Goal: Task Accomplishment & Management: Use online tool/utility

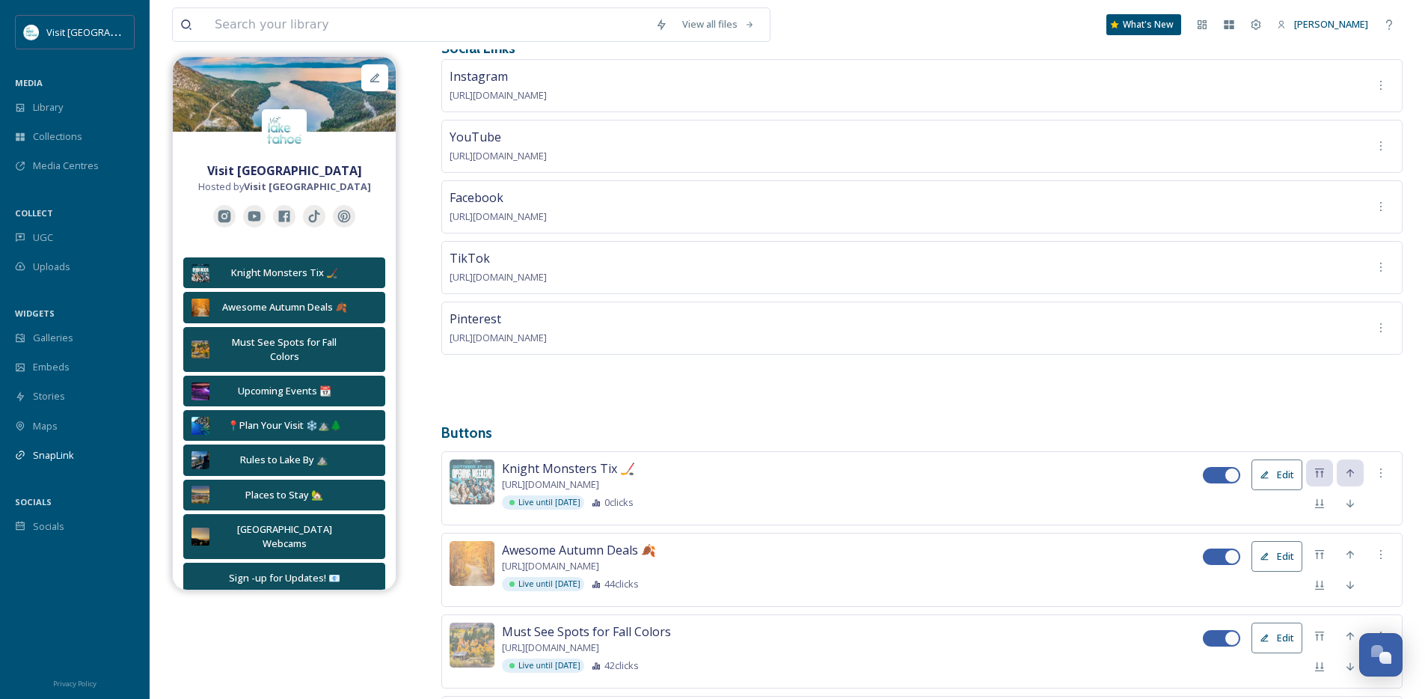
scroll to position [170, 0]
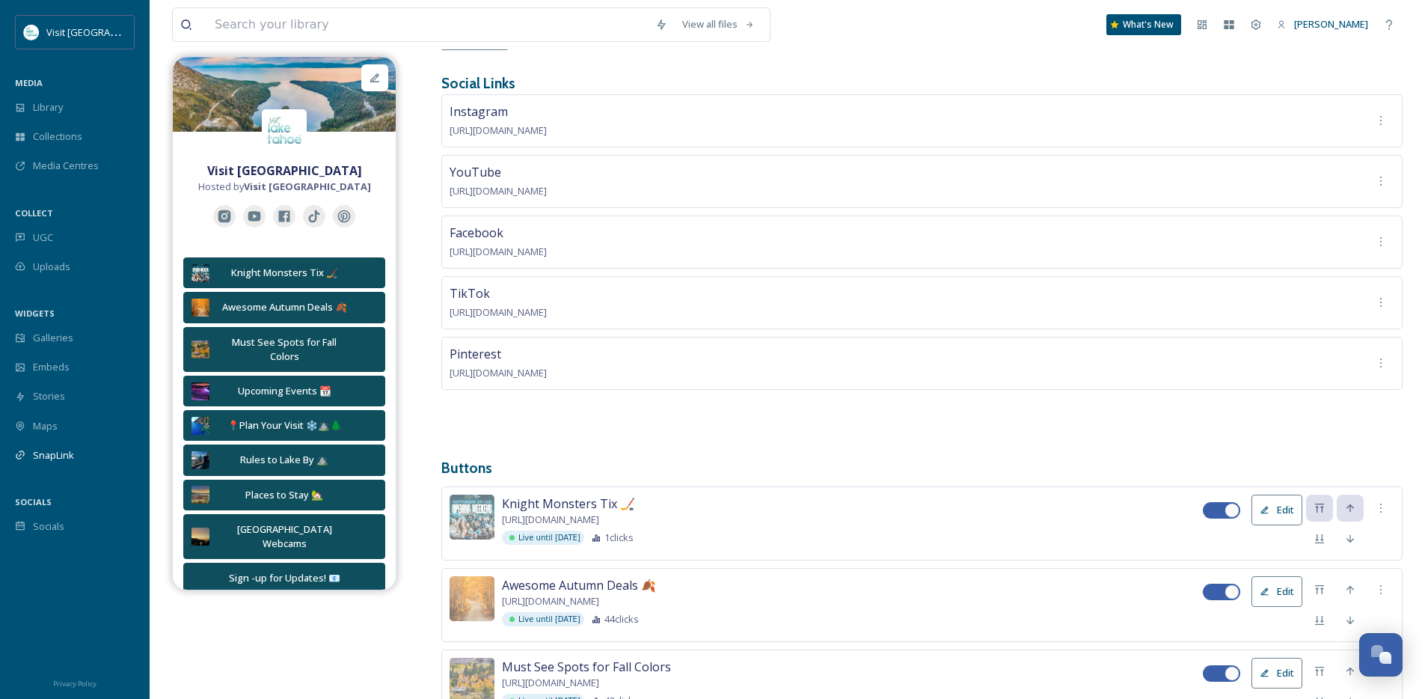
scroll to position [153, 0]
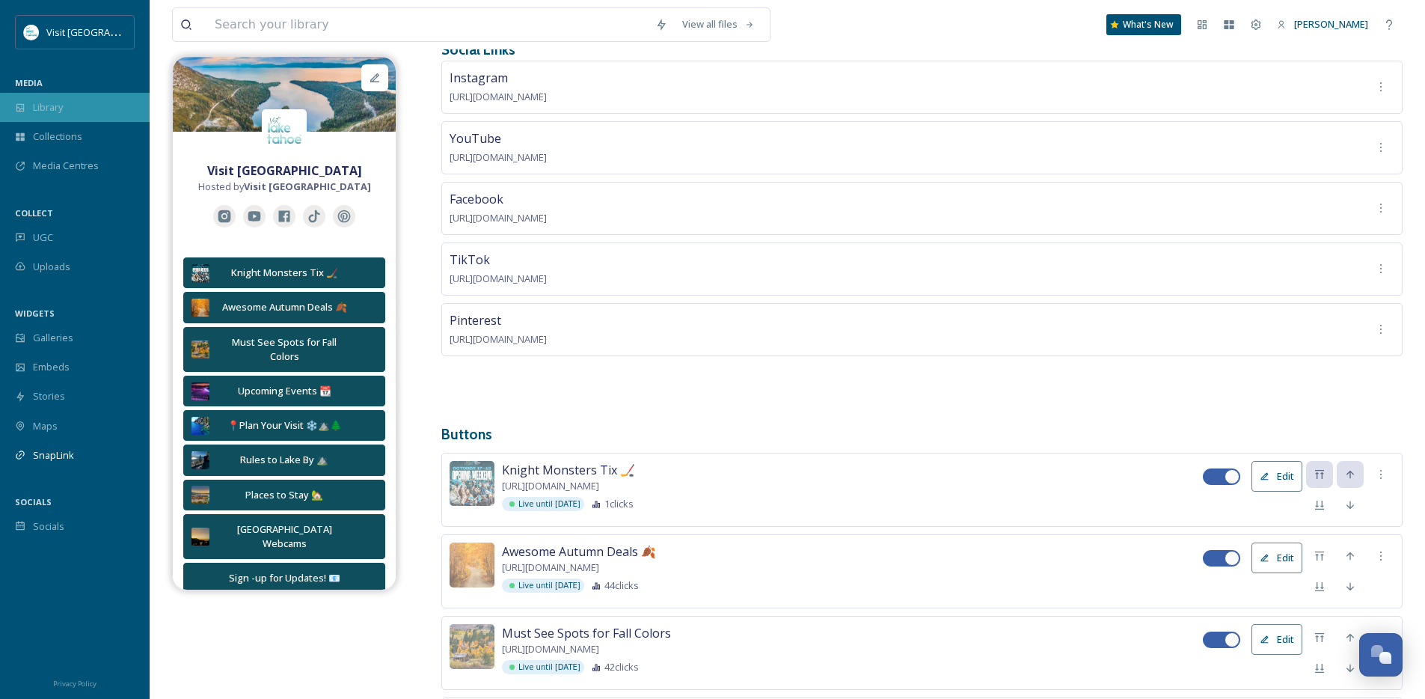
click at [73, 106] on div "Library" at bounding box center [75, 107] width 150 height 29
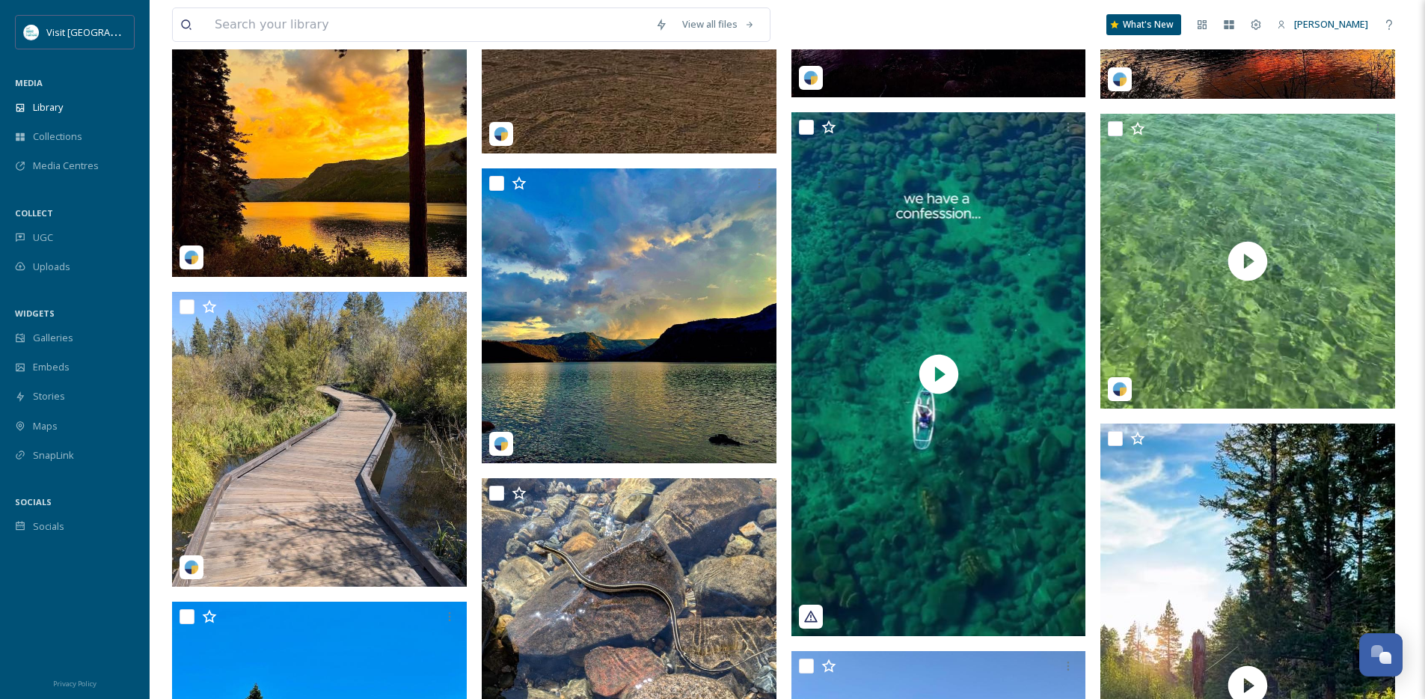
scroll to position [2175, 0]
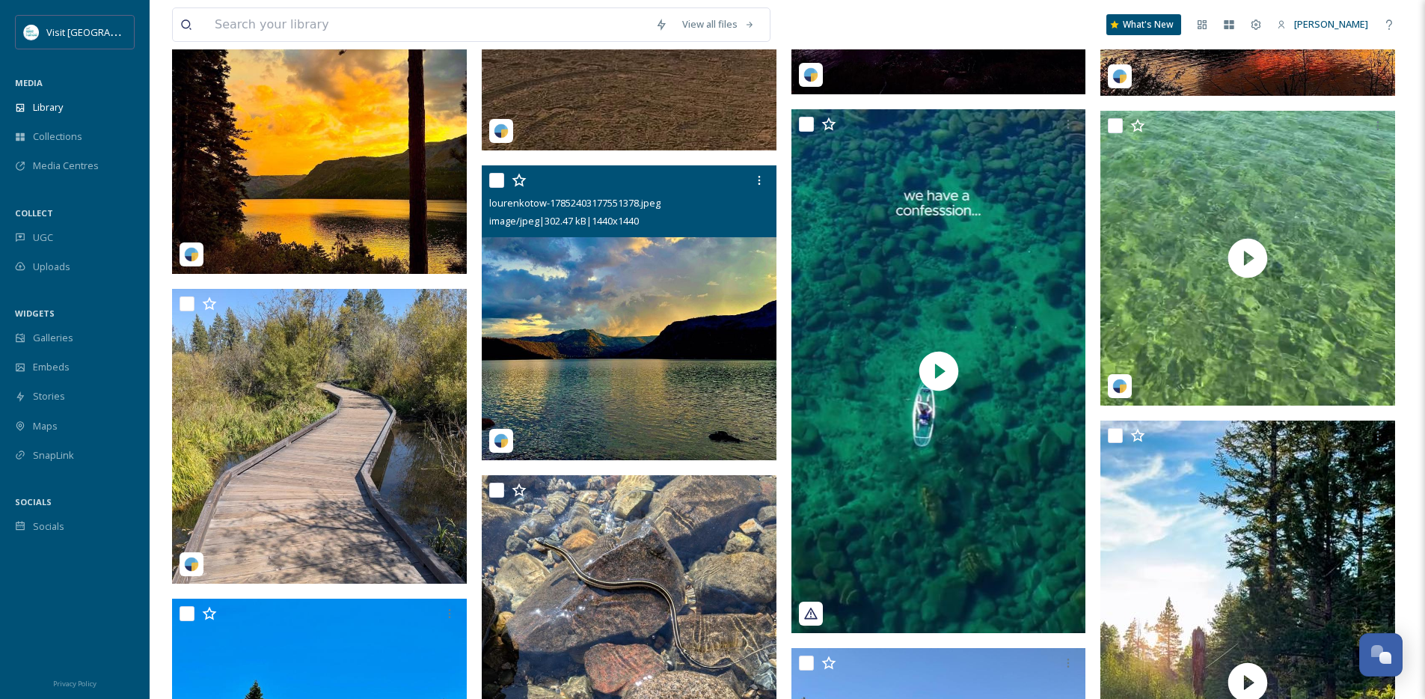
click at [556, 295] on img at bounding box center [629, 312] width 295 height 295
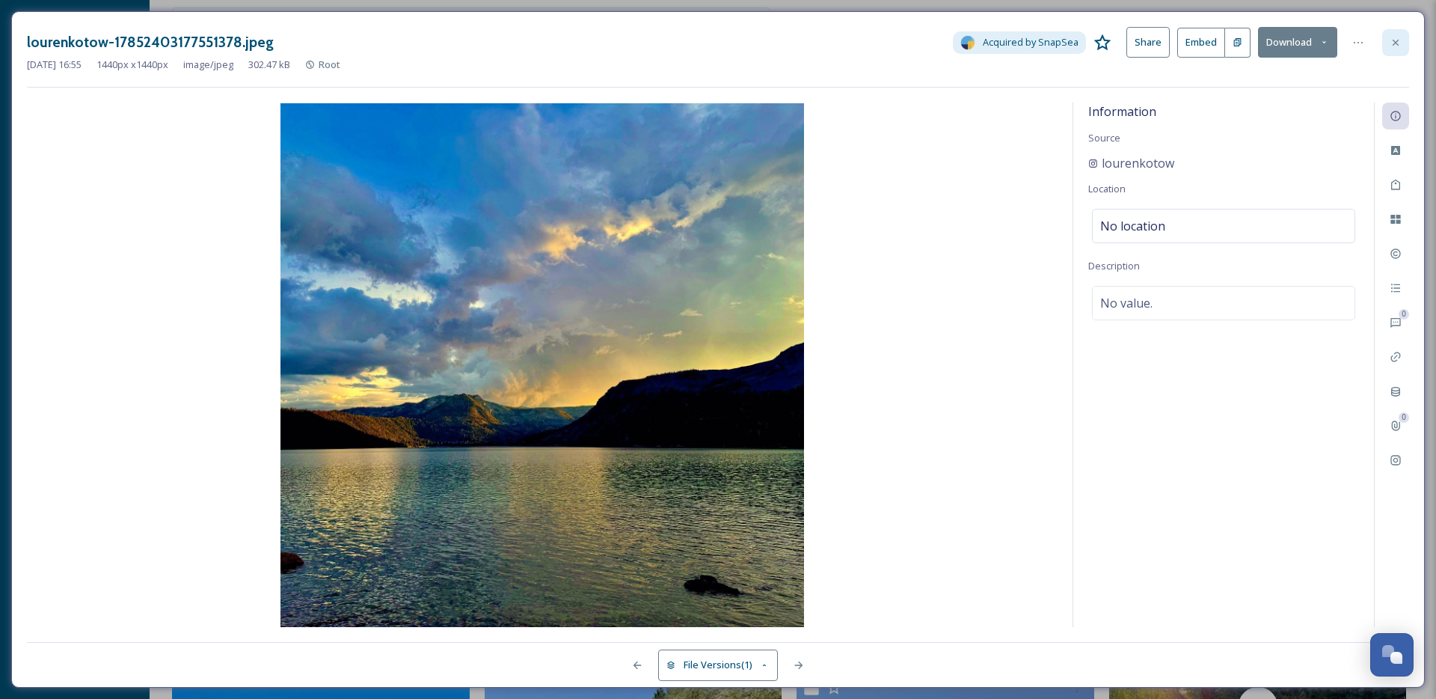
click at [1391, 52] on div at bounding box center [1395, 42] width 27 height 27
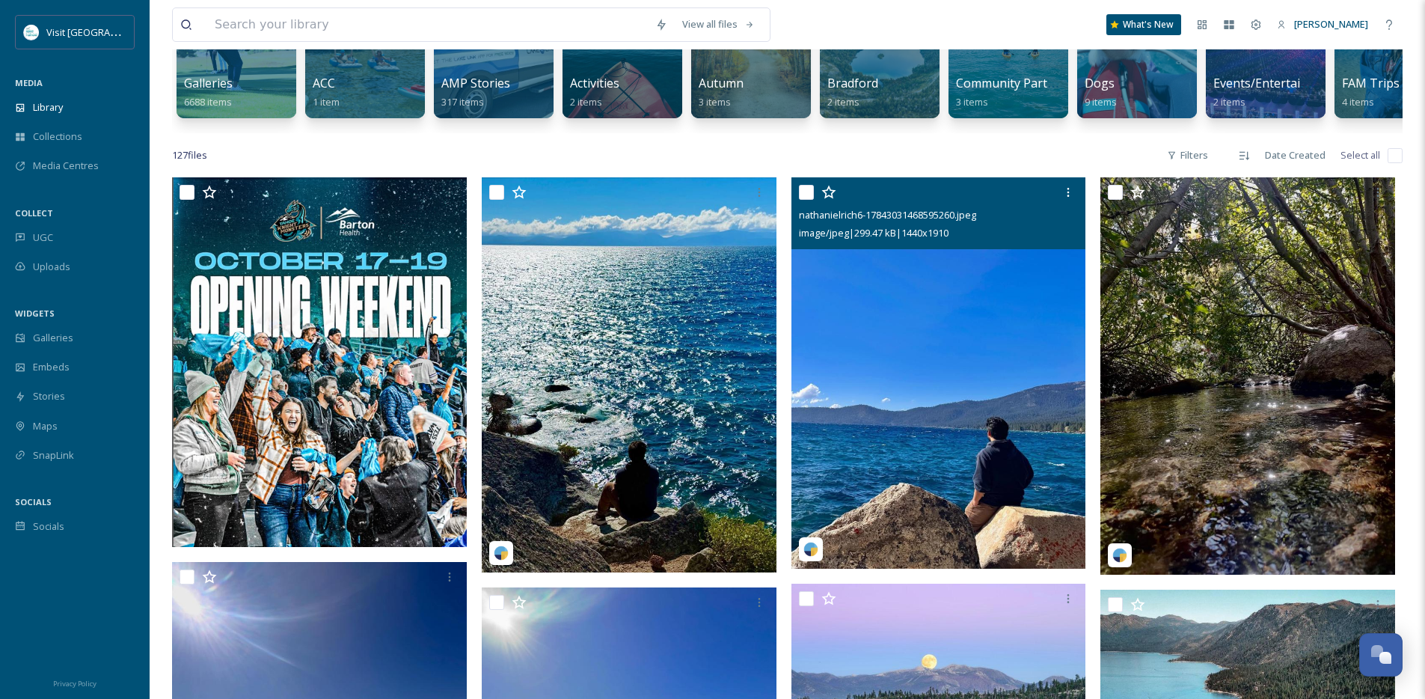
scroll to position [194, 0]
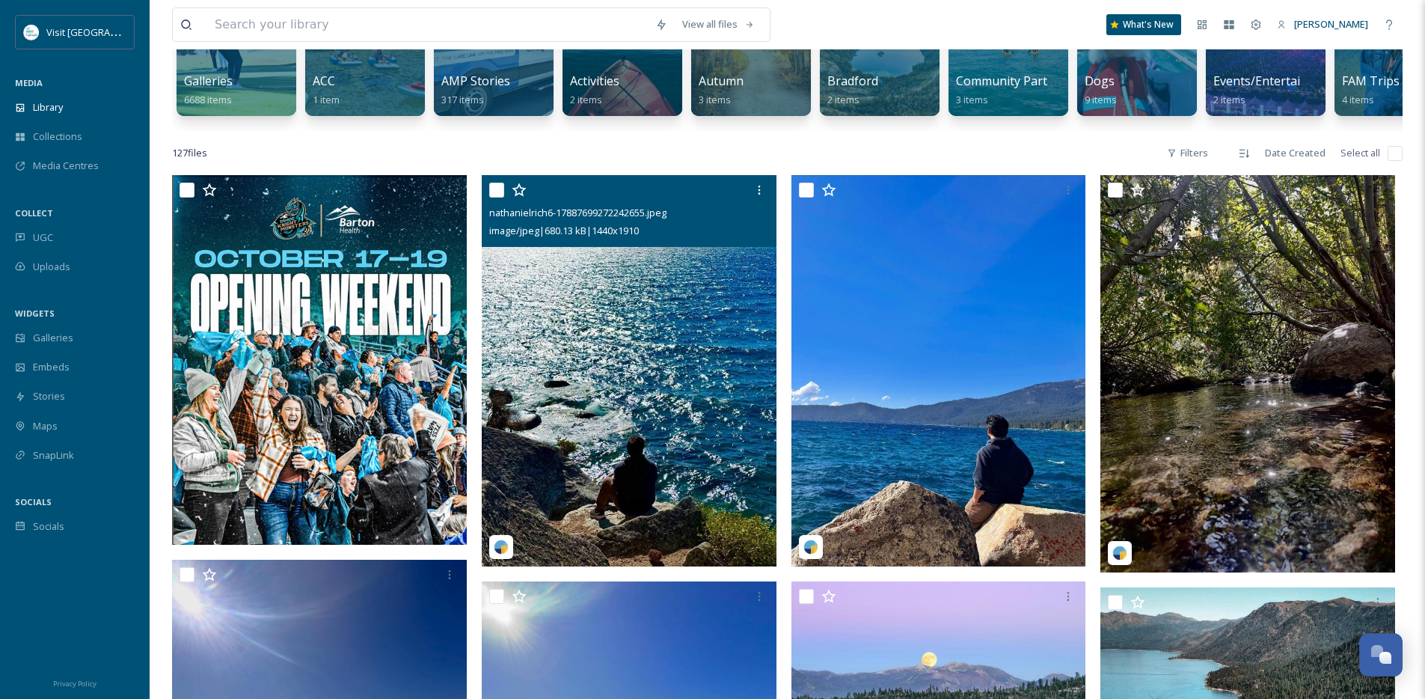
click at [654, 345] on img at bounding box center [629, 370] width 295 height 390
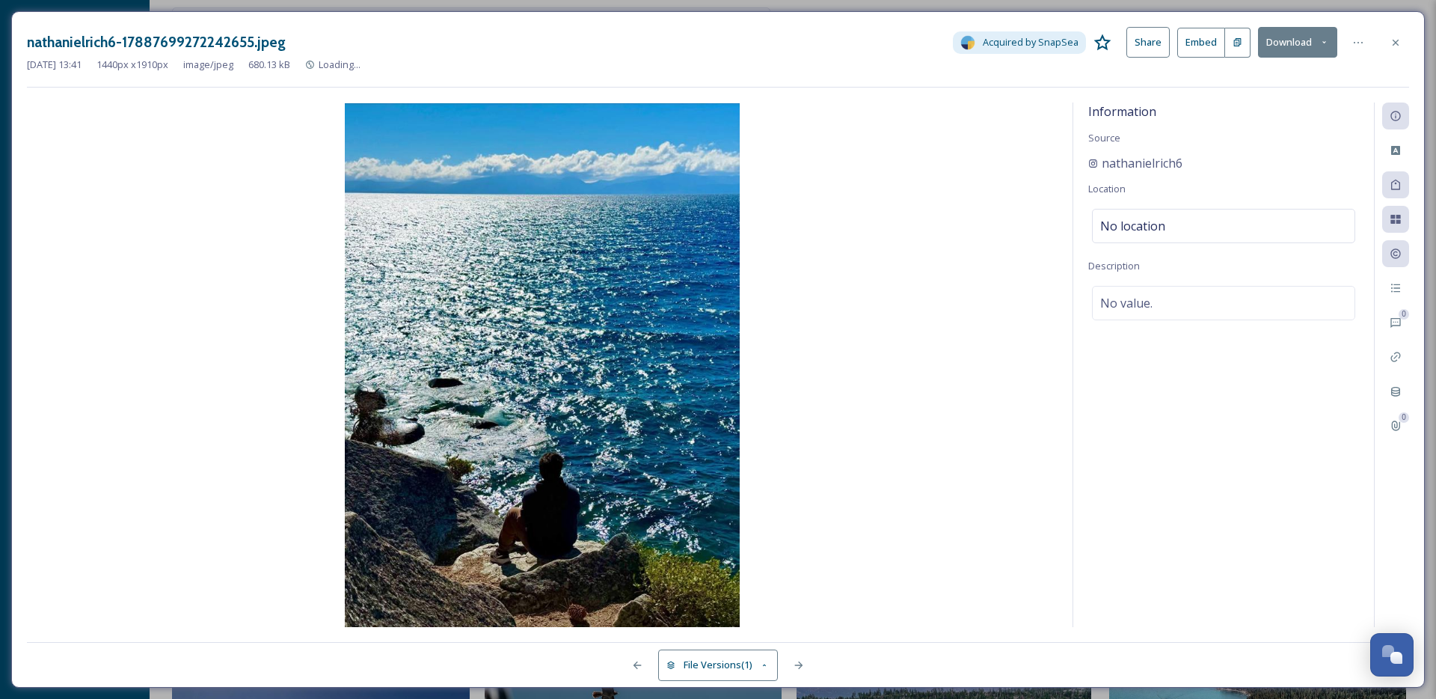
click at [0, 0] on img at bounding box center [0, 0] width 0 height 0
click at [1358, 43] on icon at bounding box center [1358, 43] width 12 height 12
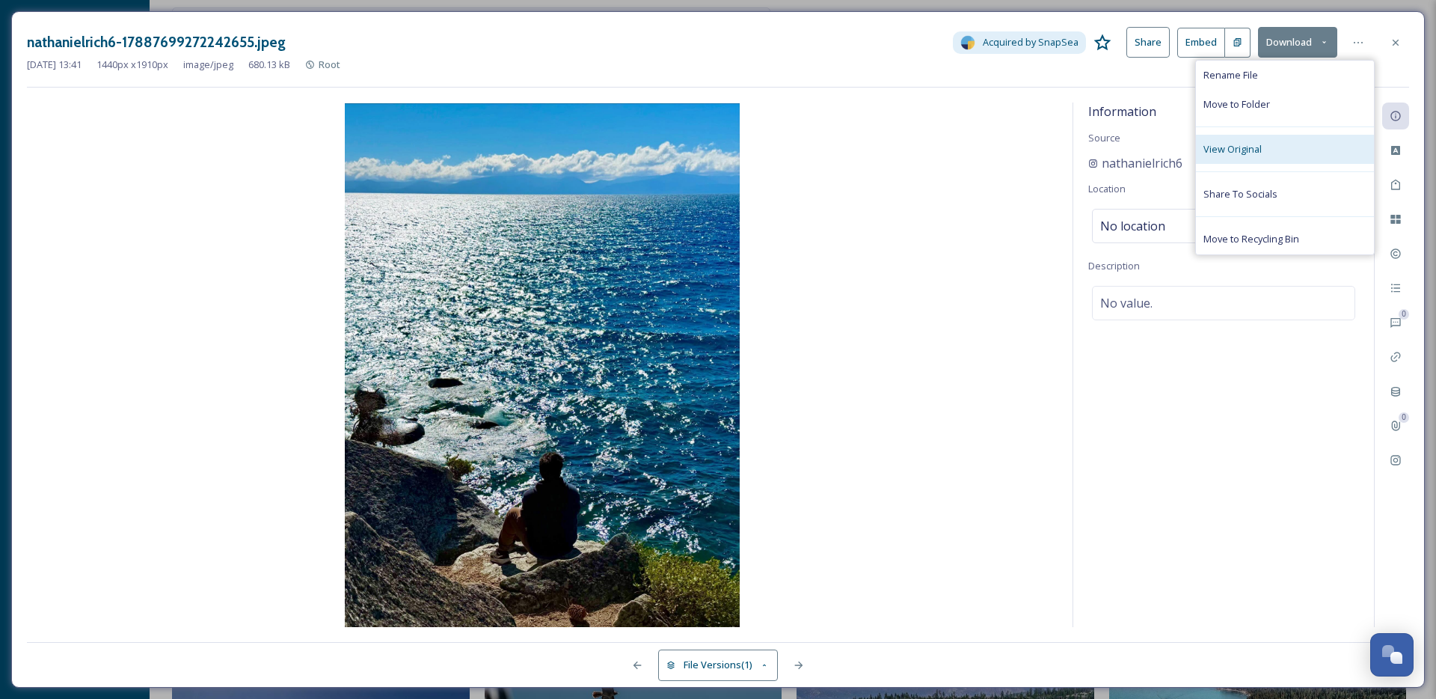
click at [1239, 142] on span "View Original" at bounding box center [1233, 149] width 58 height 14
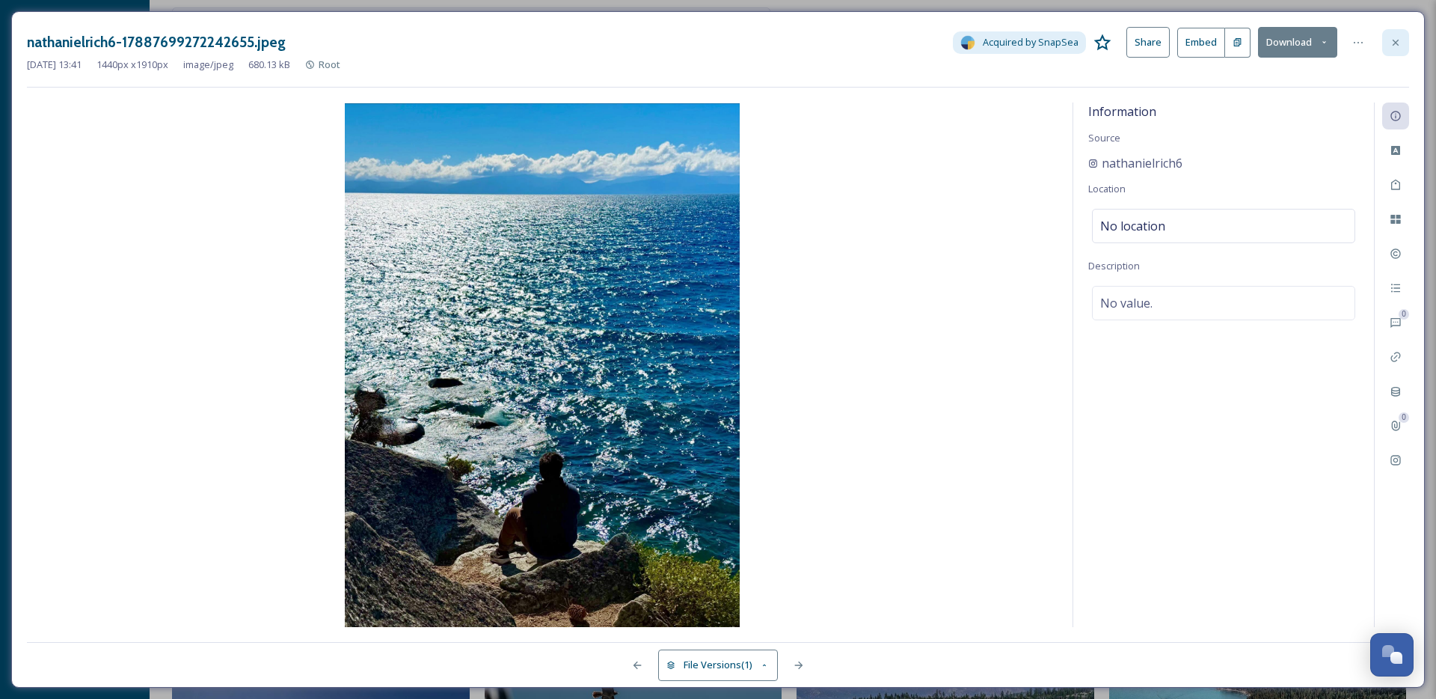
click at [1397, 50] on div at bounding box center [1395, 42] width 27 height 27
